Goal: Information Seeking & Learning: Learn about a topic

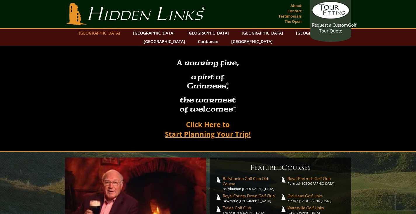
click at [120, 34] on link "[GEOGRAPHIC_DATA]" at bounding box center [99, 33] width 47 height 8
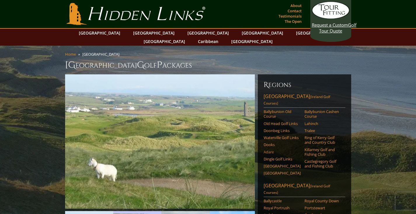
click at [269, 149] on link "Adare" at bounding box center [282, 151] width 37 height 5
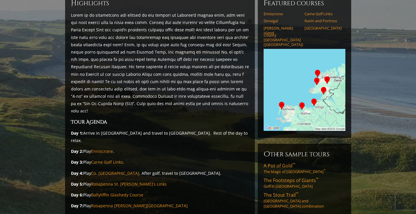
scroll to position [75, 0]
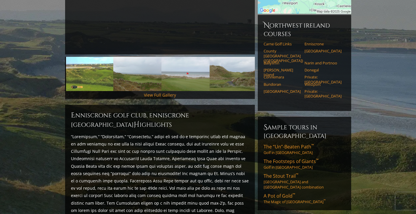
scroll to position [154, 0]
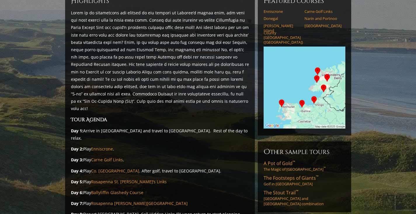
scroll to position [77, 0]
click at [117, 188] on p "Day 6: Play Ballyliffin Glashedy Course" at bounding box center [160, 191] width 178 height 7
click at [105, 189] on link "Ballyliffin Glashedy Course" at bounding box center [117, 192] width 52 height 6
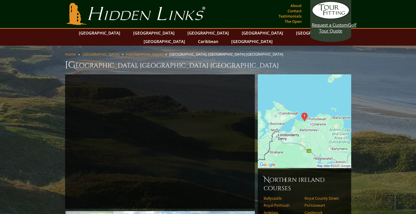
click at [308, 120] on img at bounding box center [305, 121] width 94 height 94
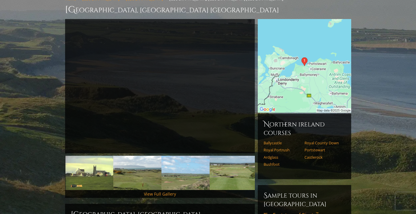
scroll to position [56, 0]
click at [275, 161] on link "Bushfoot" at bounding box center [282, 163] width 37 height 5
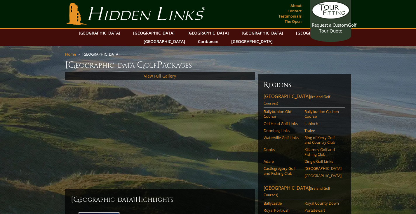
scroll to position [273, 0]
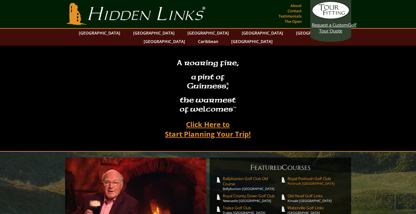
click at [309, 176] on span "Royal Portrush Golf Club" at bounding box center [317, 178] width 58 height 5
